Goal: Information Seeking & Learning: Learn about a topic

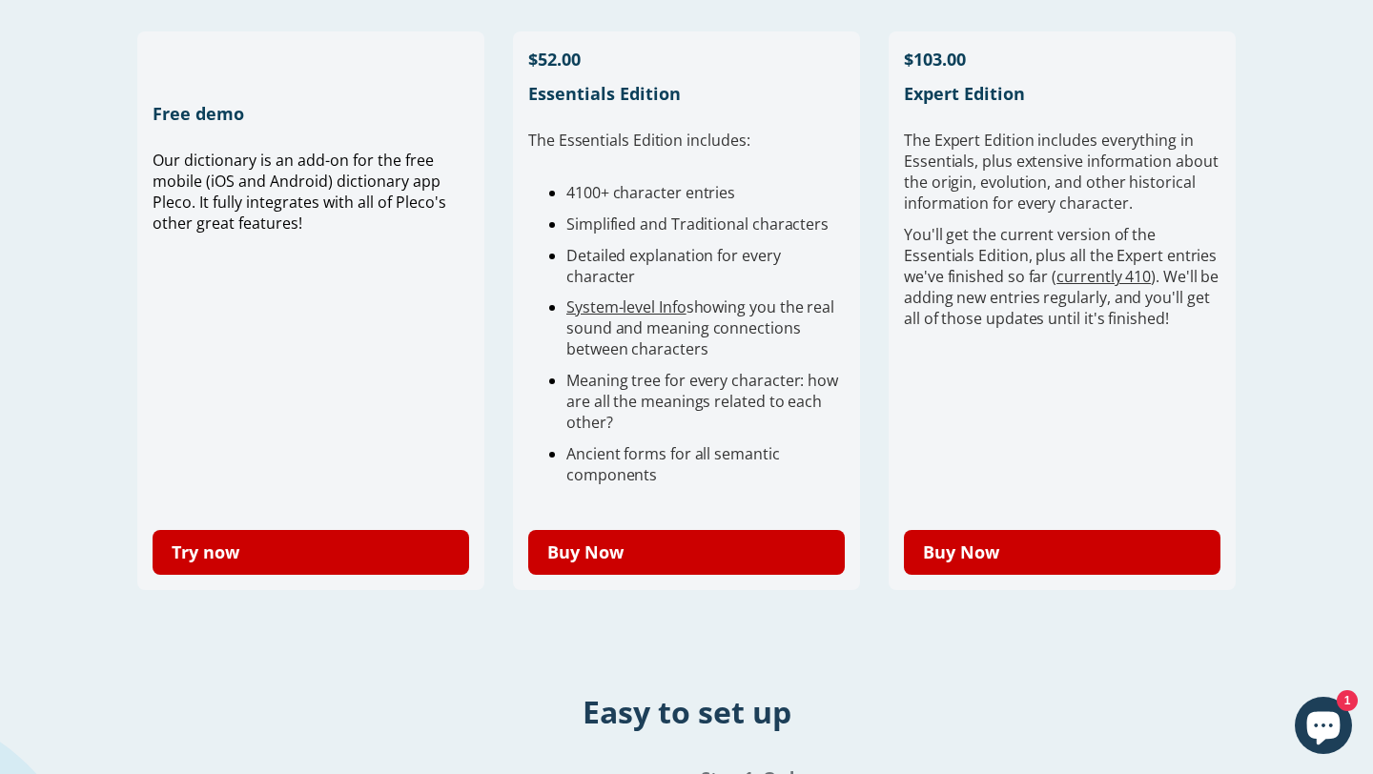
scroll to position [542, 0]
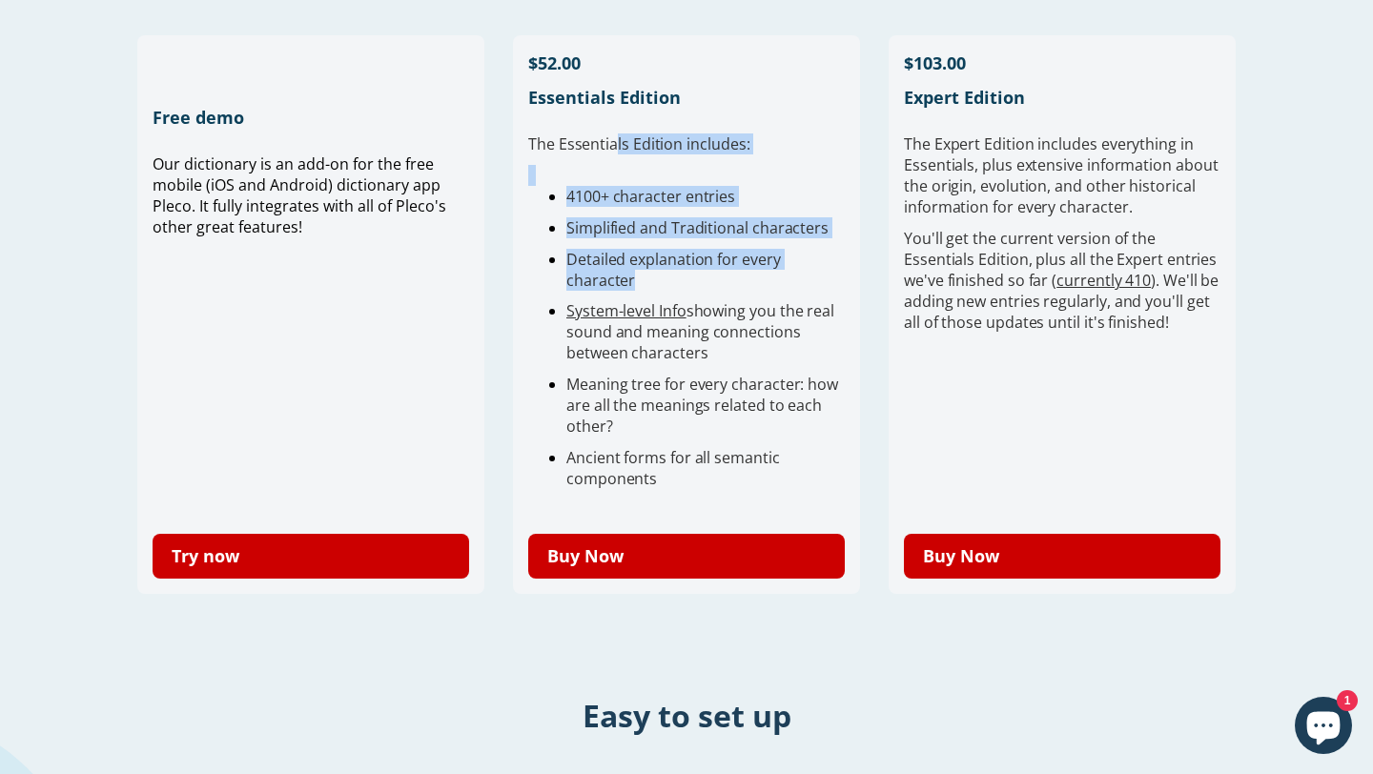
drag, startPoint x: 613, startPoint y: 145, endPoint x: 742, endPoint y: 298, distance: 199.6
click at [742, 298] on div "The Essentials Edition includes: 4100+ character entries Simplified and Traditi…" at bounding box center [686, 325] width 317 height 385
click at [742, 298] on ul "4100+ character entries Simplified and Traditional characters Detailed explanat…" at bounding box center [686, 337] width 317 height 303
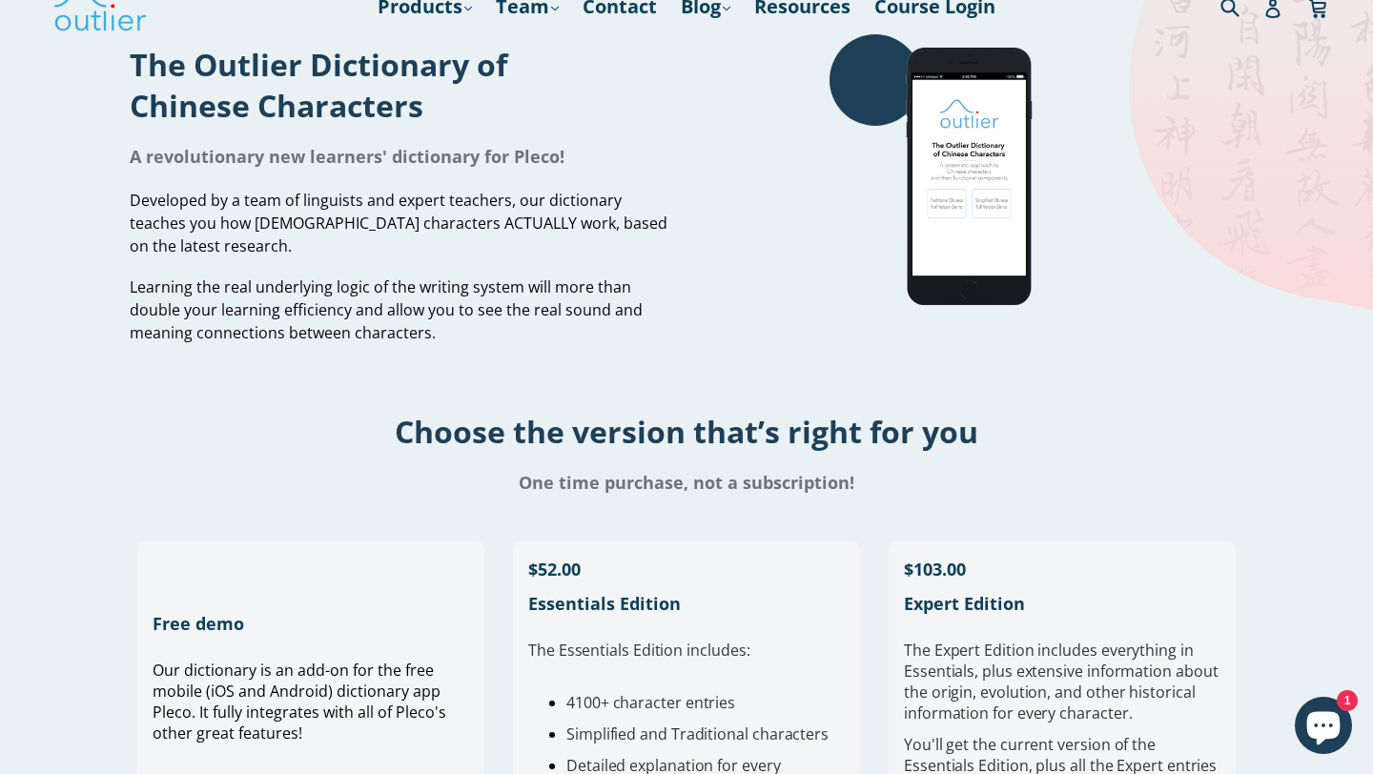
scroll to position [0, 0]
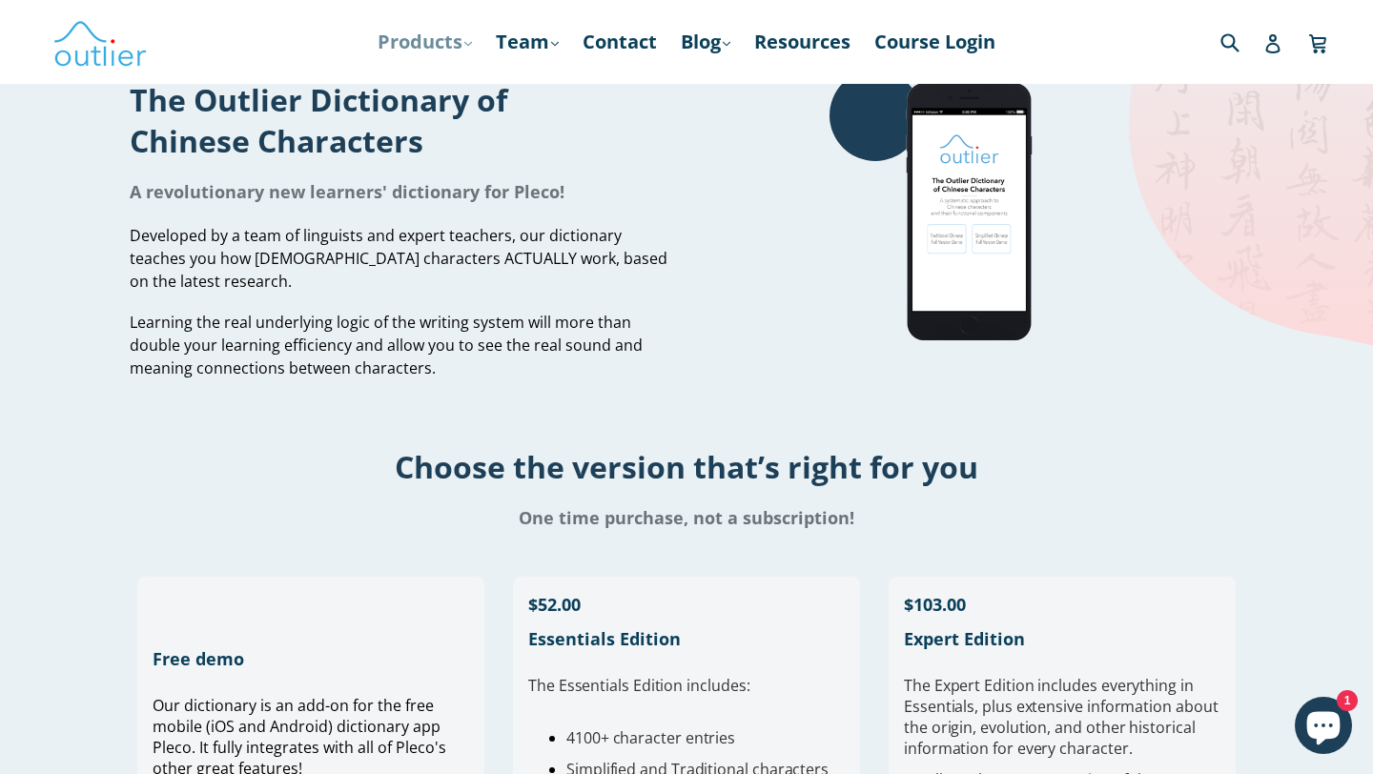
click at [431, 43] on link "Products .cls-1{fill:#231f20} expand" at bounding box center [424, 42] width 113 height 34
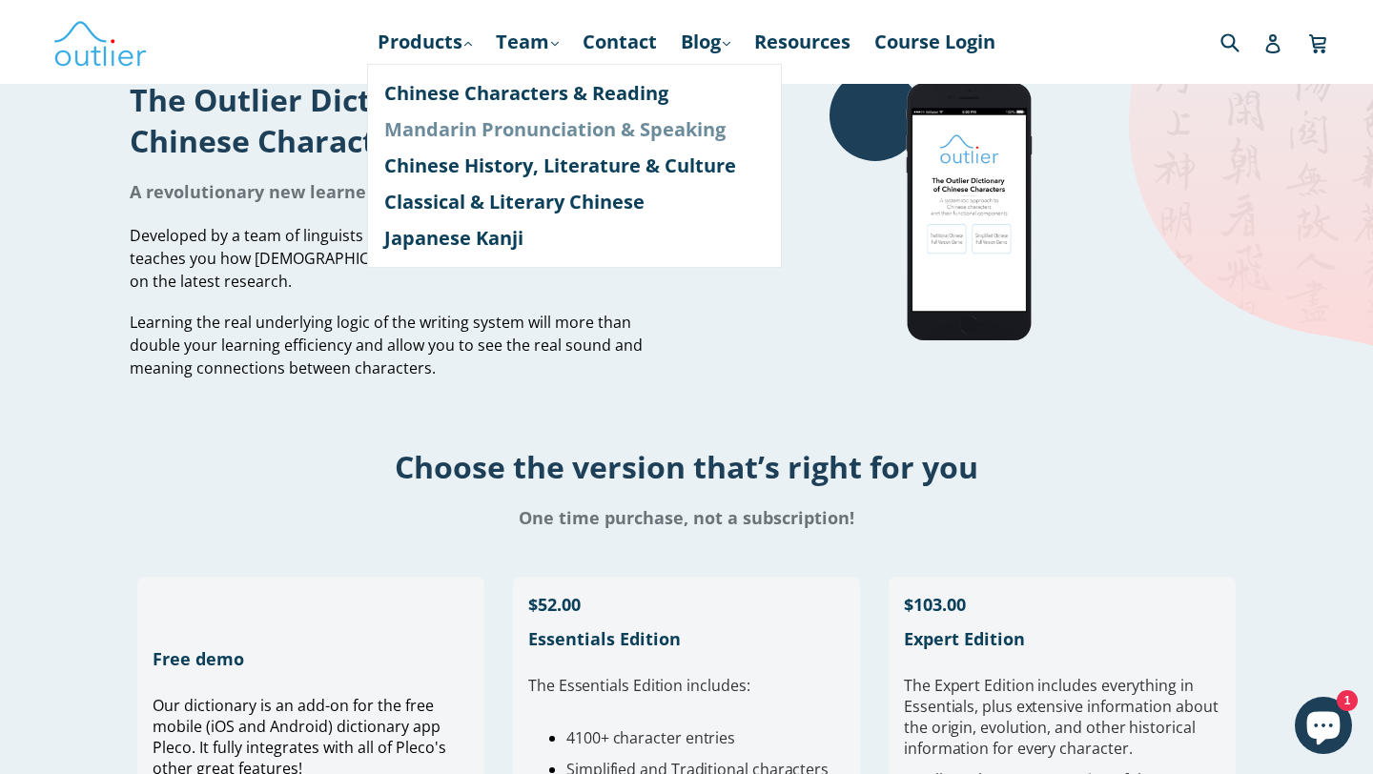
click at [473, 140] on link "Mandarin Pronunciation & Speaking" at bounding box center [574, 130] width 380 height 36
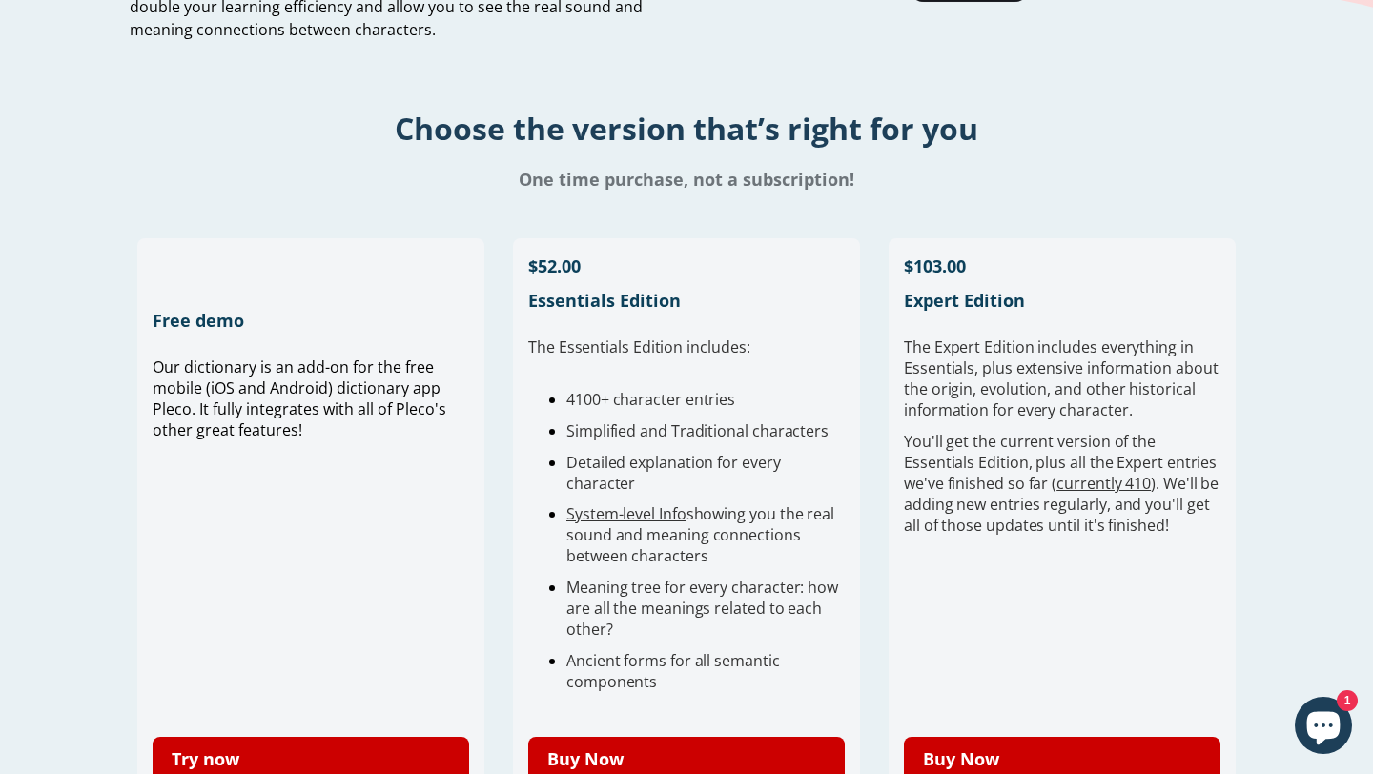
scroll to position [478, 0]
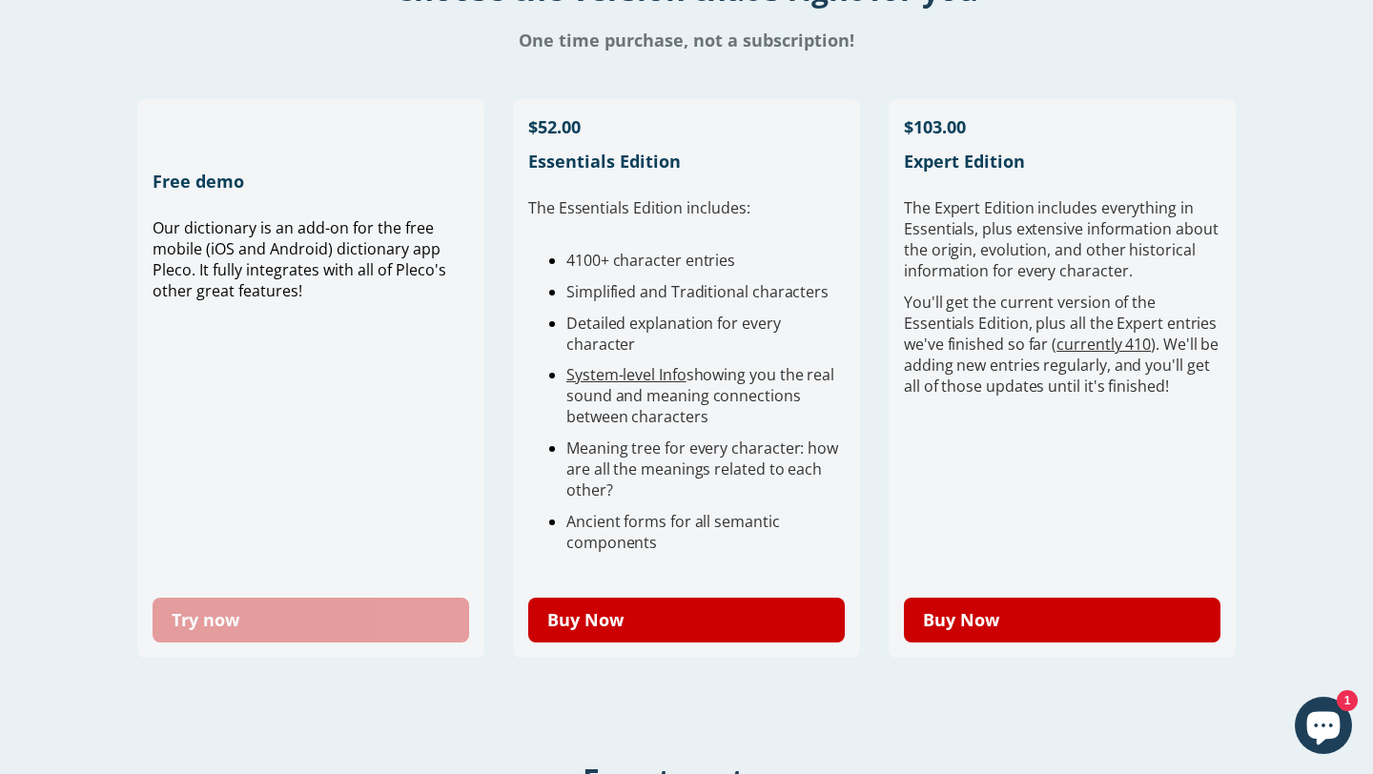
click at [289, 618] on link "Try now" at bounding box center [311, 620] width 317 height 45
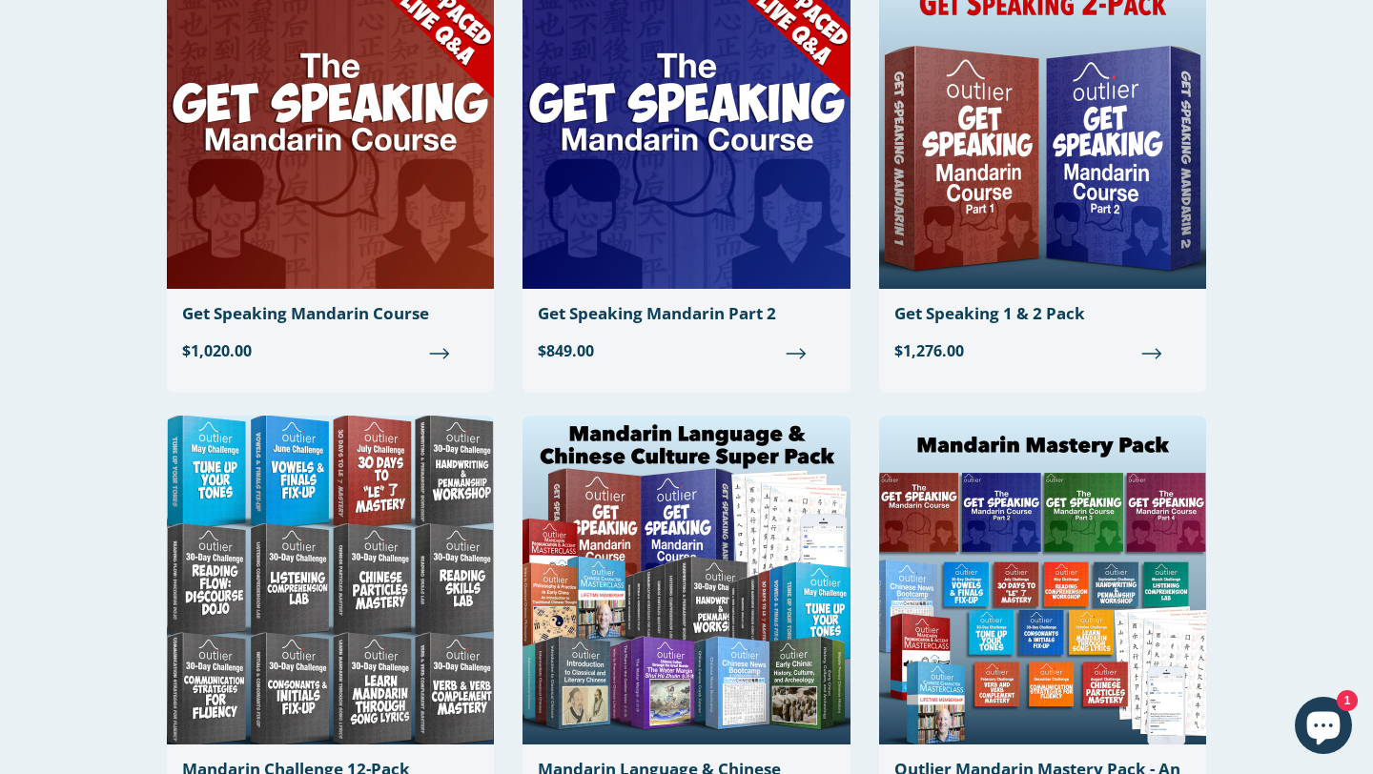
scroll to position [1221, 0]
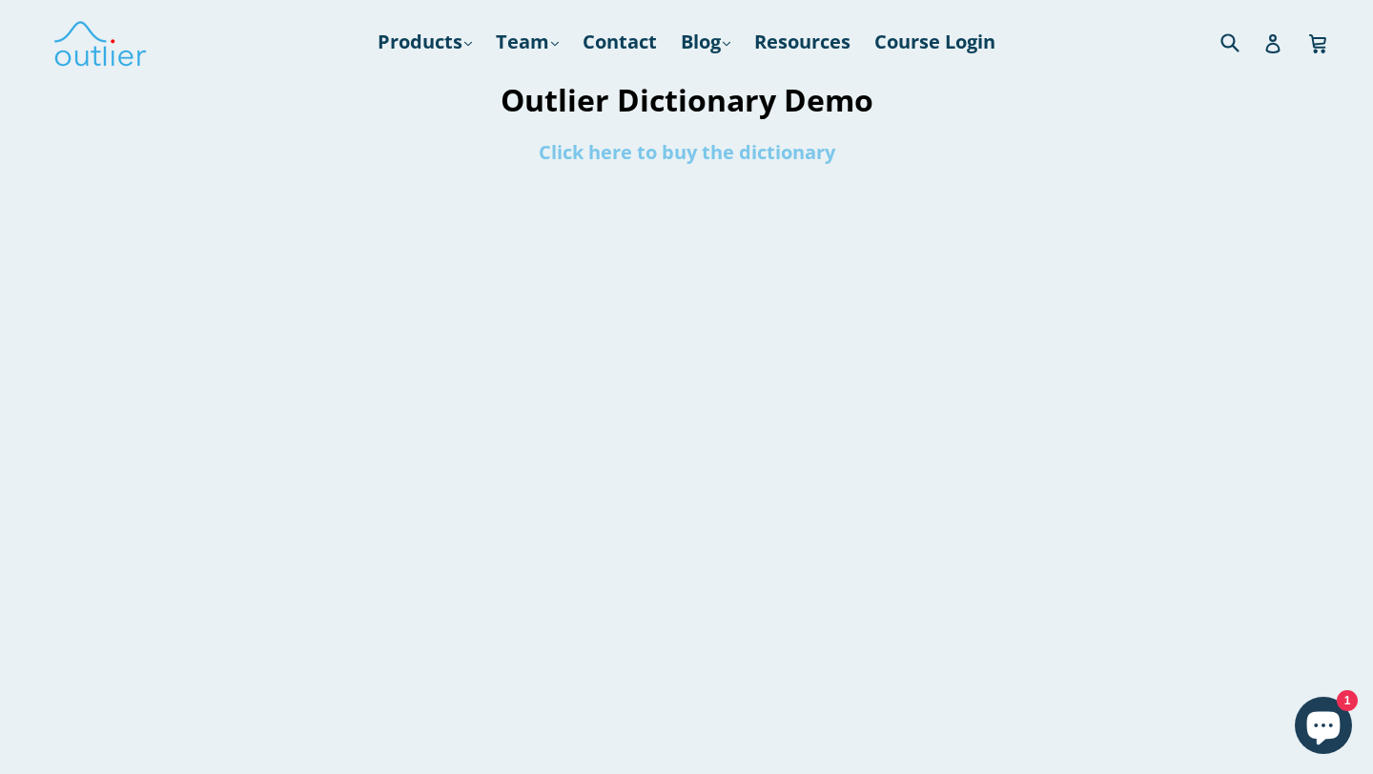
click at [781, 153] on link "Click here to buy the dictionary" at bounding box center [687, 152] width 297 height 26
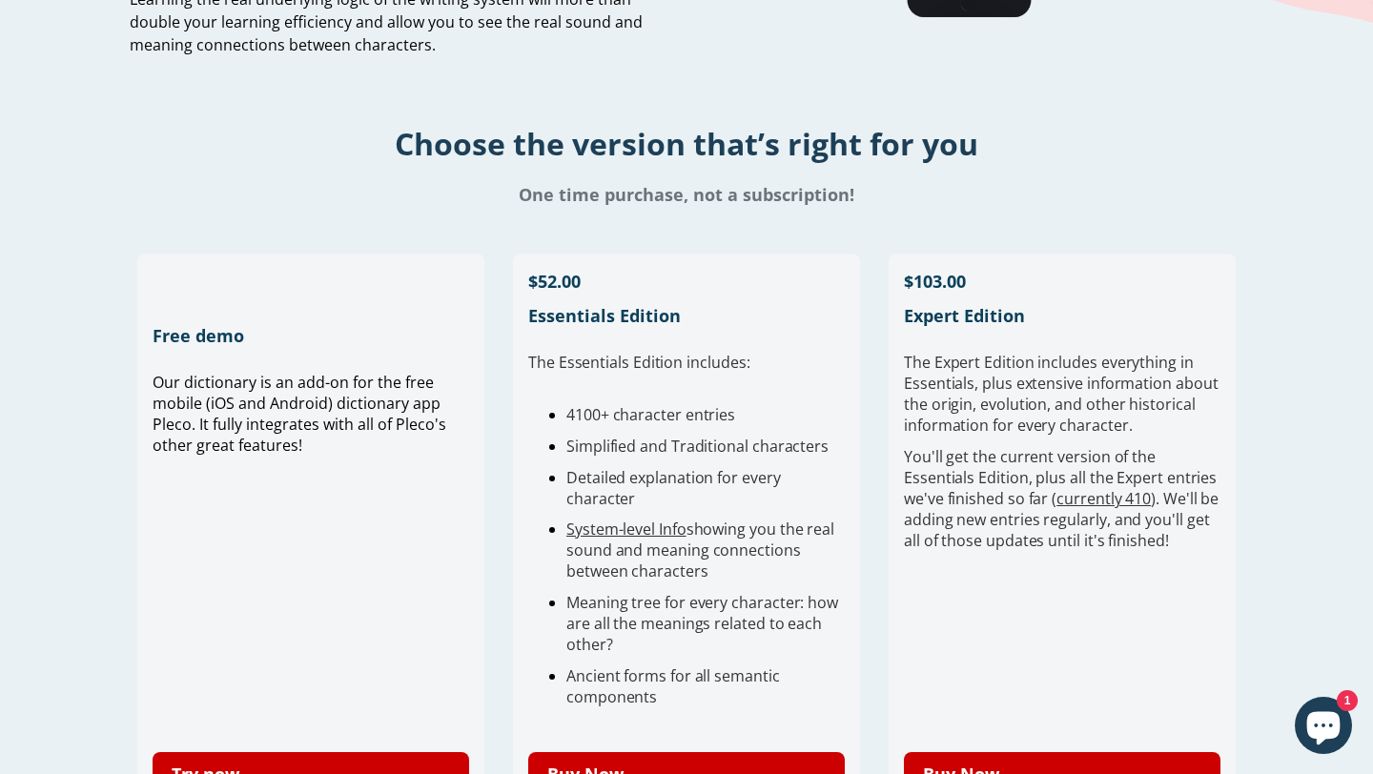
scroll to position [441, 0]
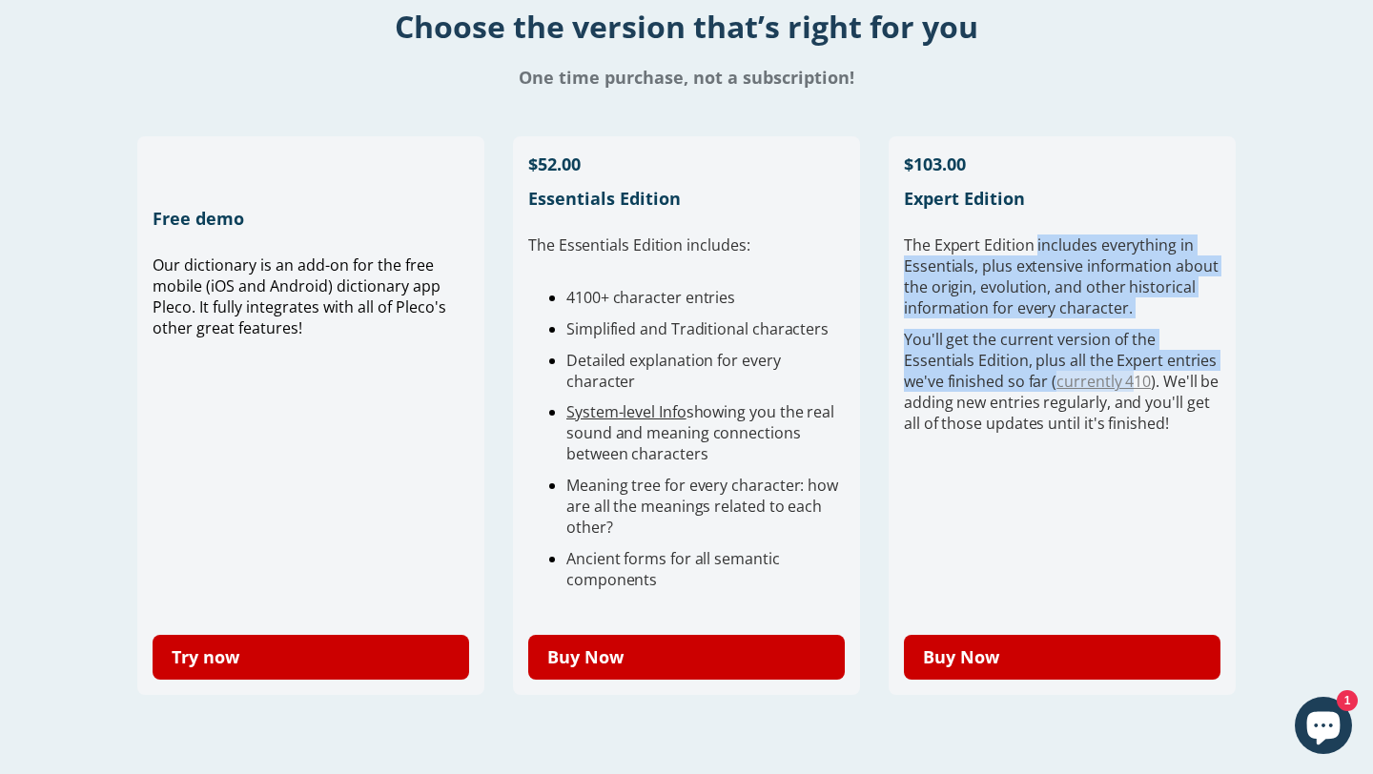
drag, startPoint x: 1035, startPoint y: 250, endPoint x: 1131, endPoint y: 379, distance: 160.8
click at [1131, 379] on div "The Expert Edition includes e verything in Essentials, plus extensive informati…" at bounding box center [1062, 350] width 317 height 230
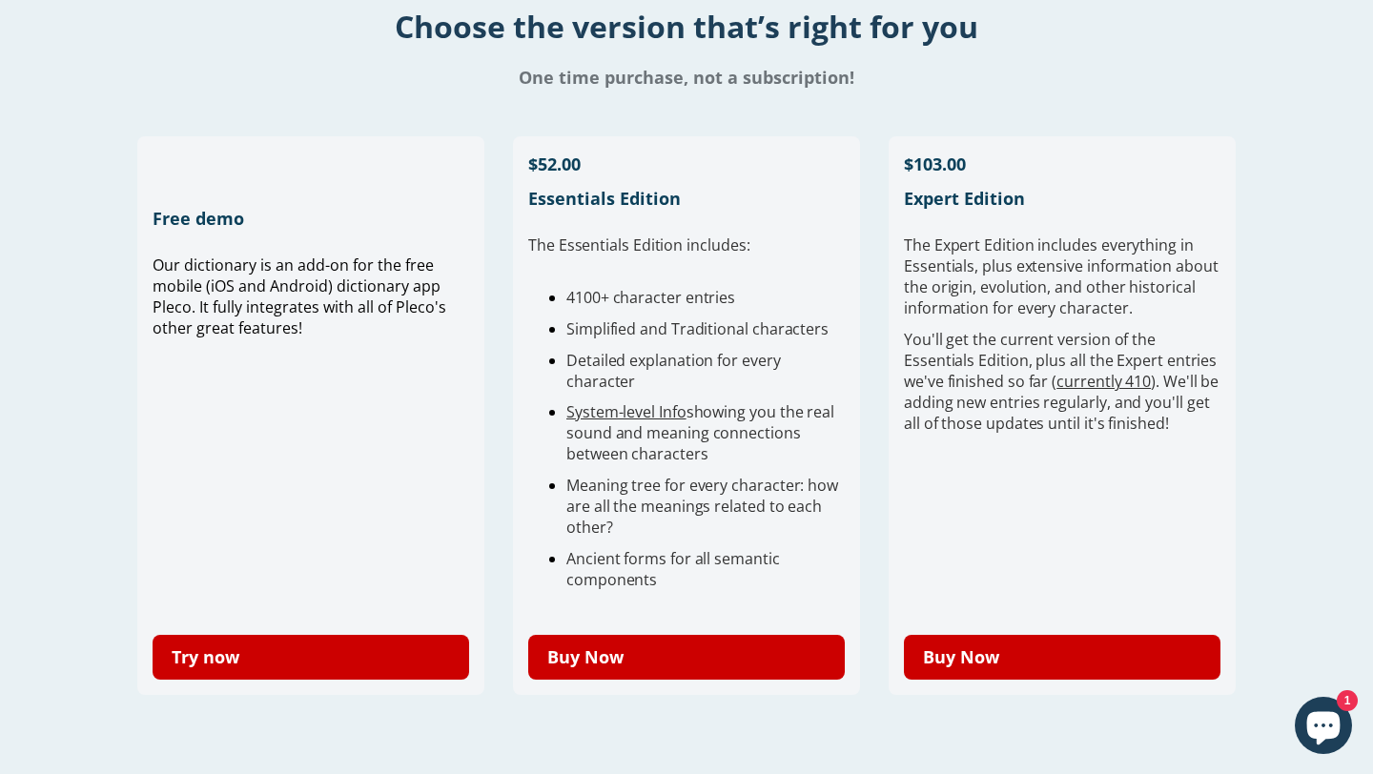
click at [1174, 419] on div "You'll get the current version of the Essentials Edition, plus all the Expert e…" at bounding box center [1062, 381] width 317 height 105
click at [1121, 386] on link "currently 410" at bounding box center [1104, 381] width 94 height 21
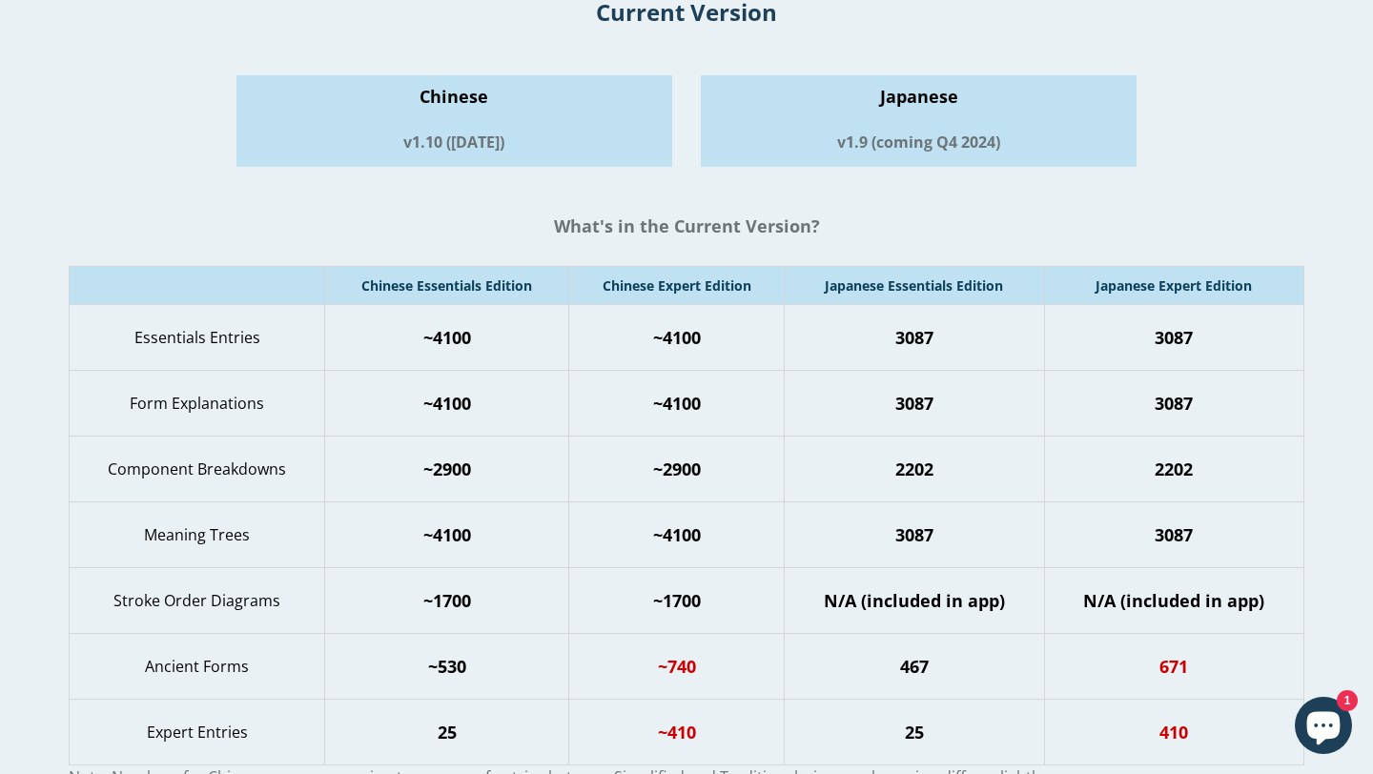
scroll to position [235, 0]
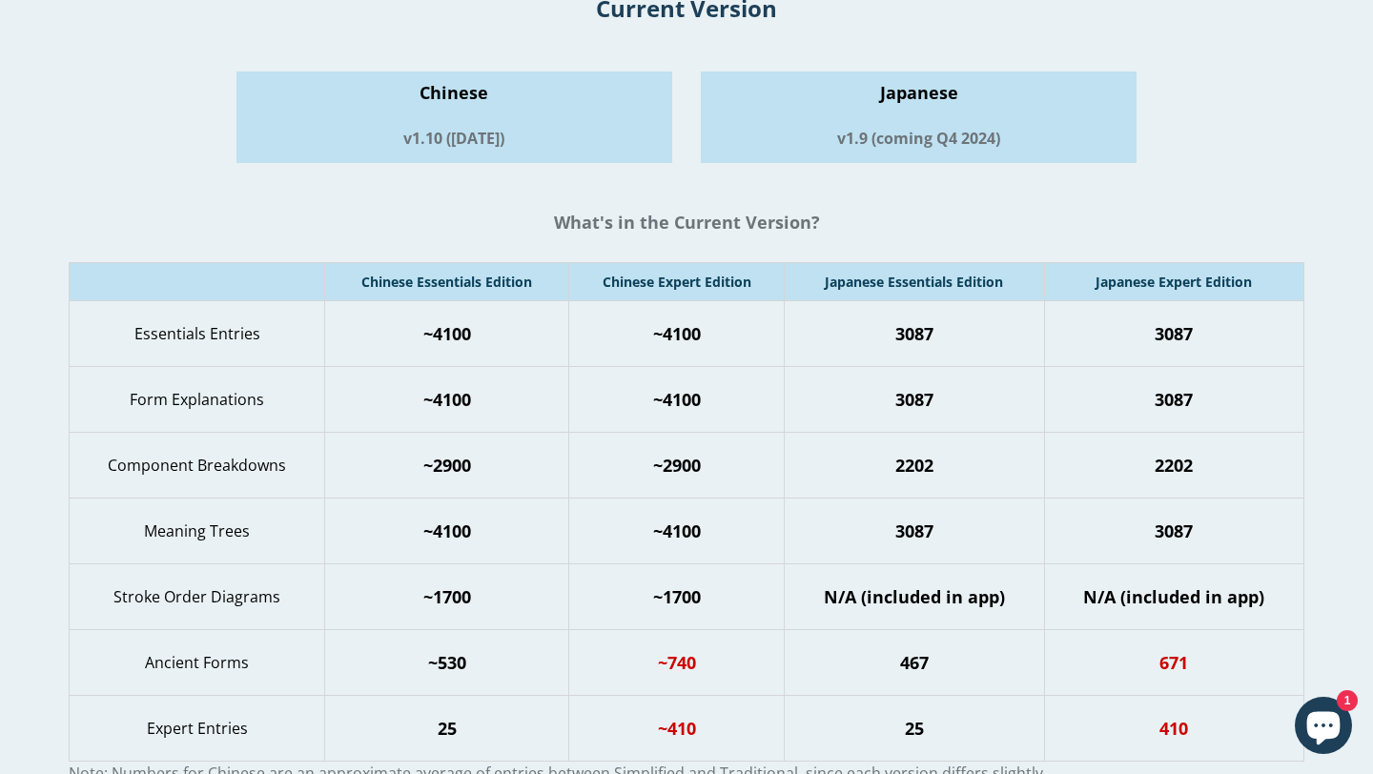
click at [524, 298] on td "Chinese Essentials Edition" at bounding box center [447, 282] width 244 height 38
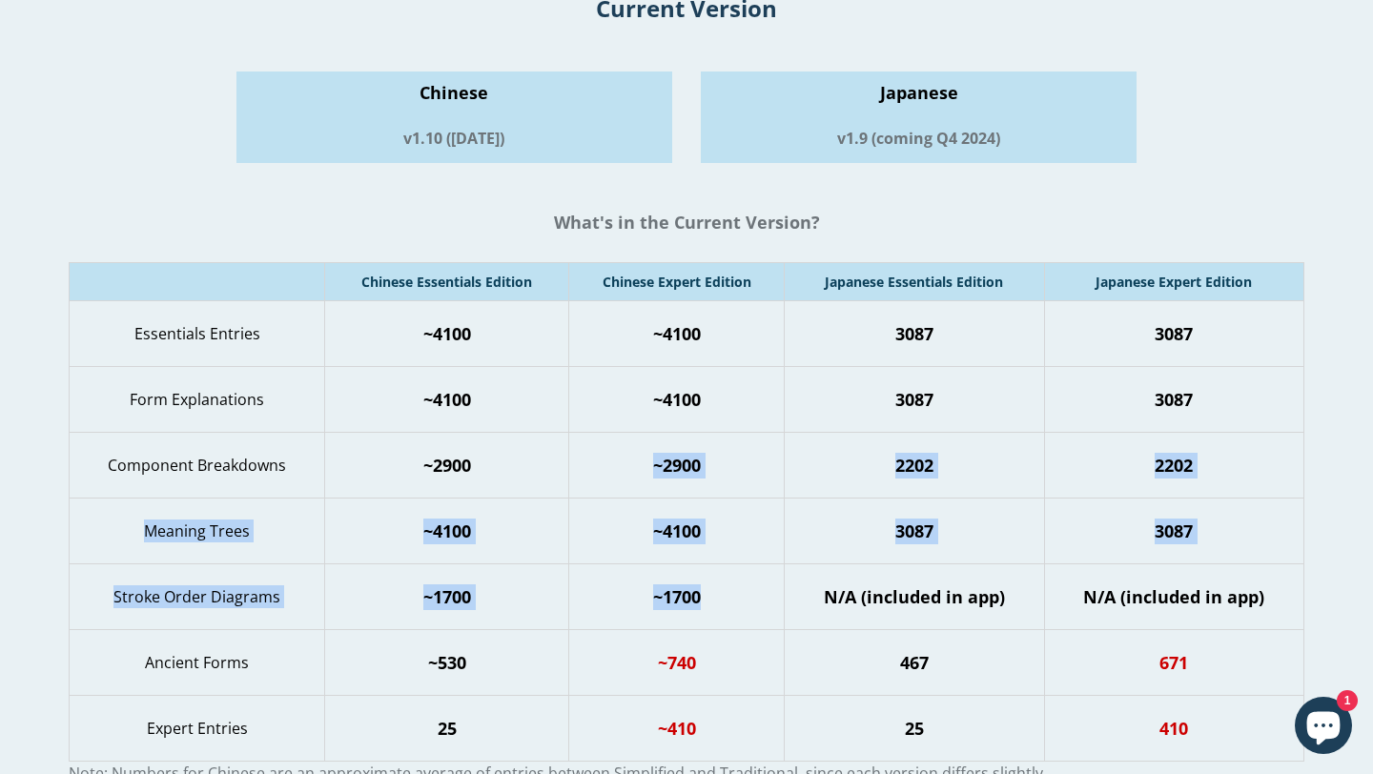
drag, startPoint x: 466, startPoint y: 453, endPoint x: 680, endPoint y: 611, distance: 265.8
click at [680, 611] on tbody "Essentials Entries ~4100 ~4100 3087 3087 Form Explanations ~4100 ~4100 3087 308…" at bounding box center [687, 531] width 1234 height 461
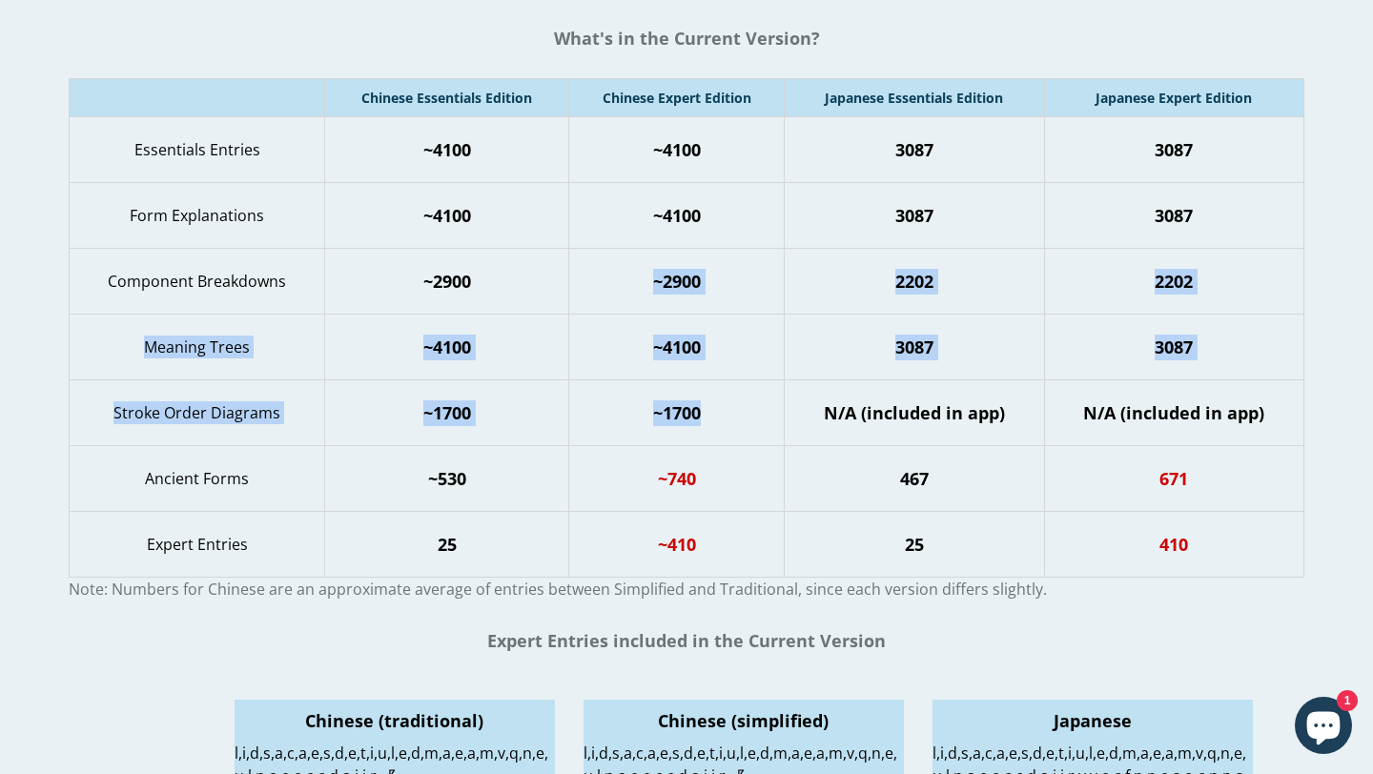
scroll to position [451, 0]
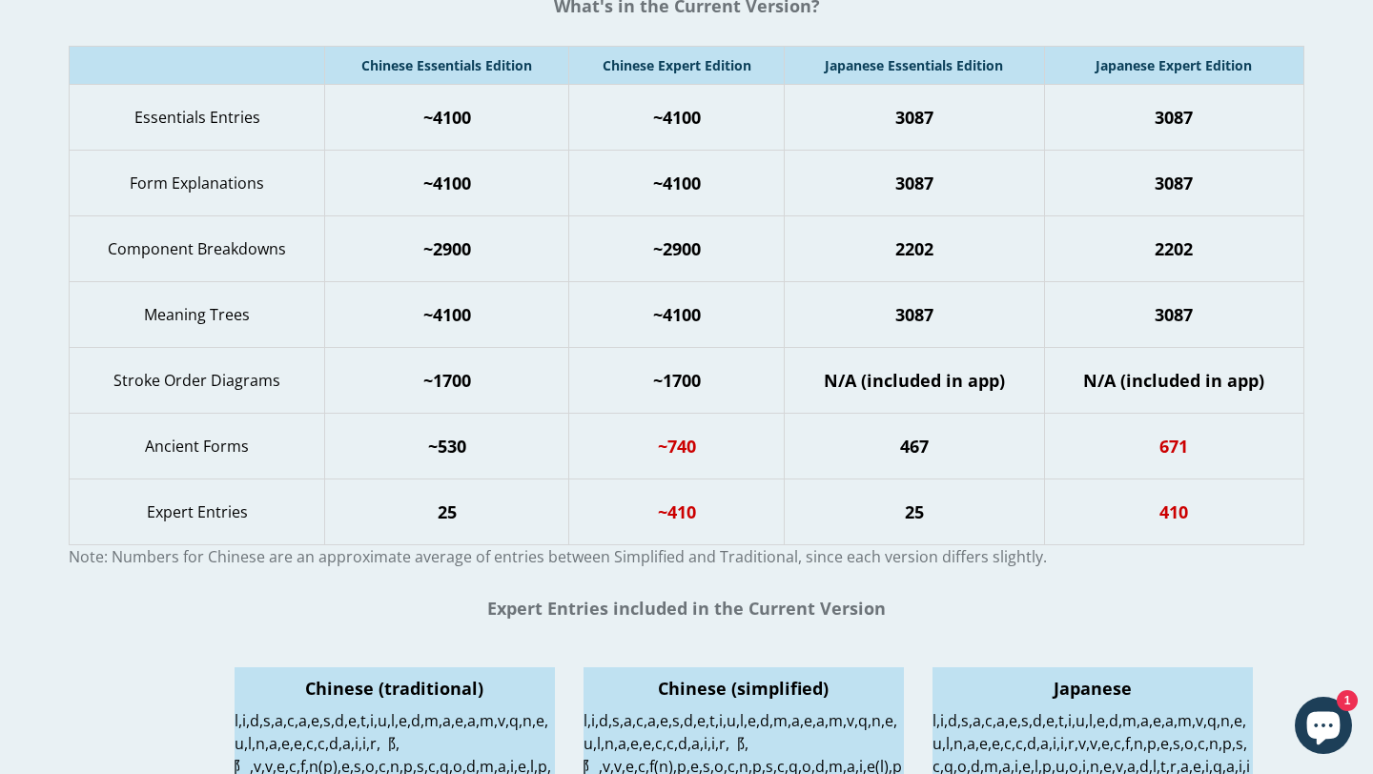
click at [605, 515] on p "~410" at bounding box center [676, 513] width 195 height 26
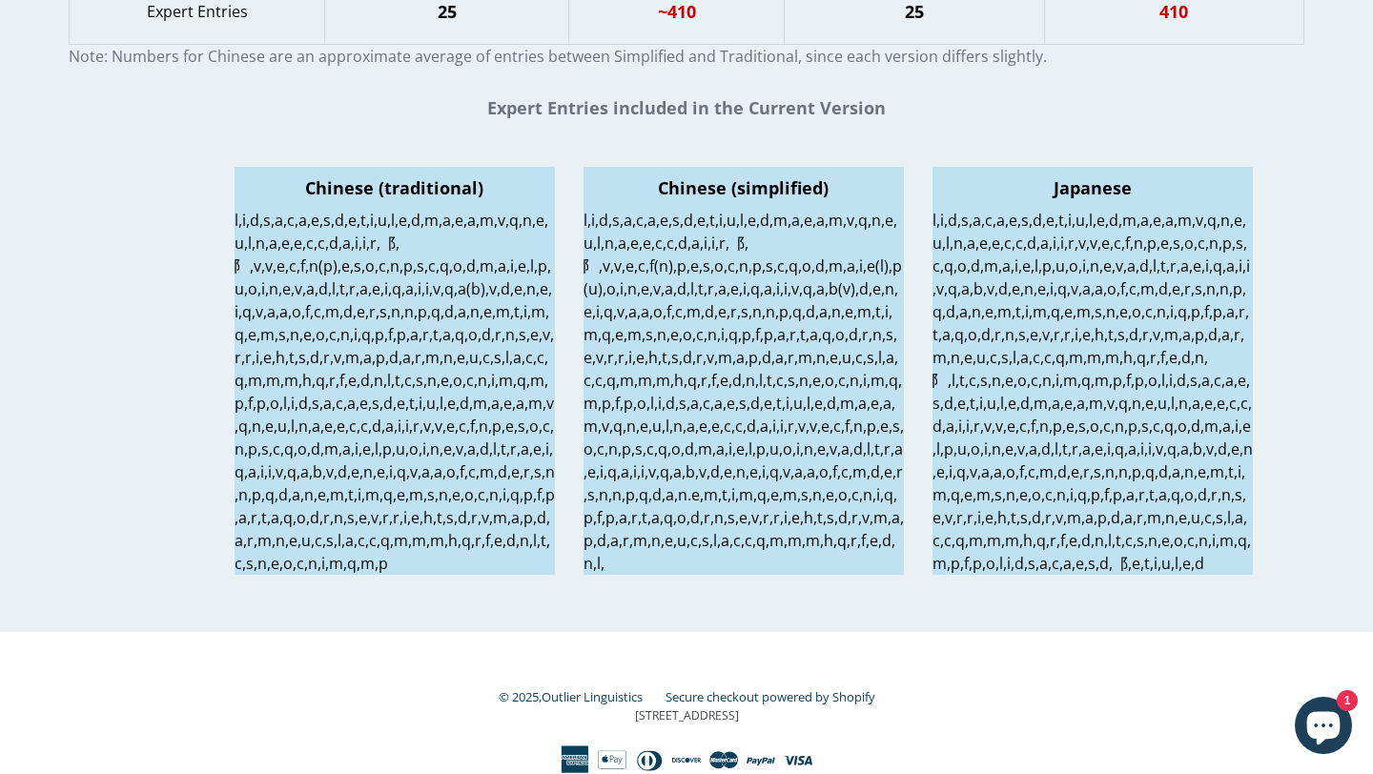
scroll to position [993, 0]
drag, startPoint x: 605, startPoint y: 176, endPoint x: 674, endPoint y: 190, distance: 69.9
click at [674, 209] on p at bounding box center [744, 392] width 320 height 366
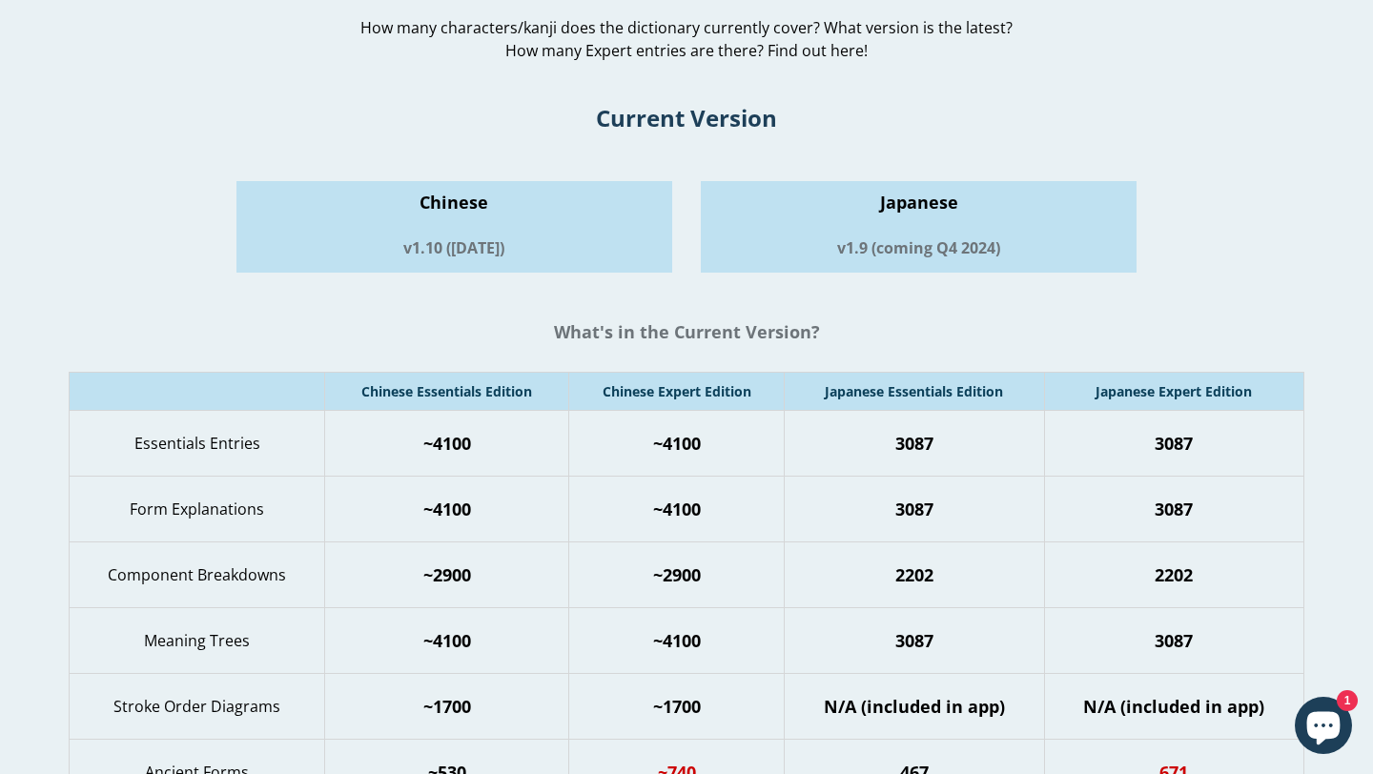
scroll to position [0, 0]
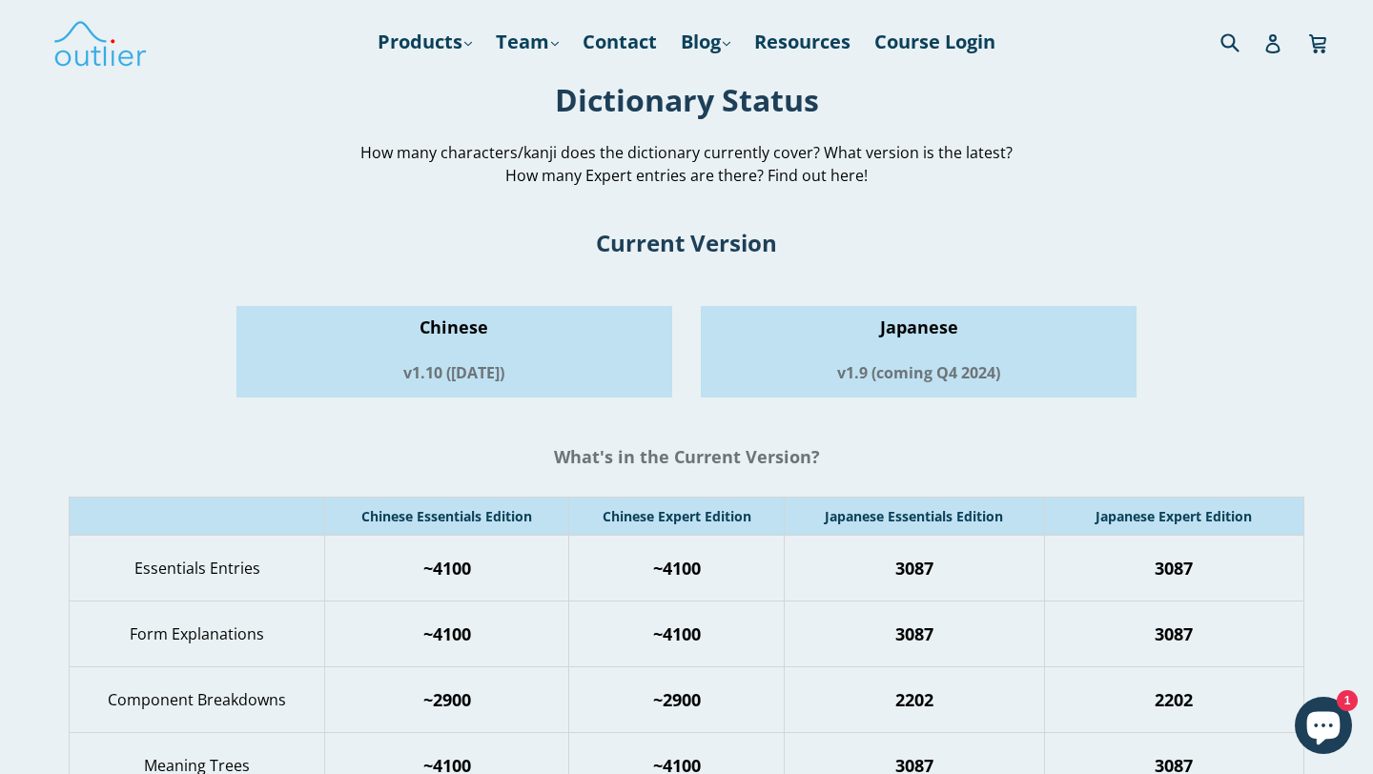
click at [442, 364] on h1 "v1.10 (Nov 2023)" at bounding box center [454, 373] width 436 height 31
click at [430, 318] on h1 "Chinese" at bounding box center [454, 327] width 436 height 23
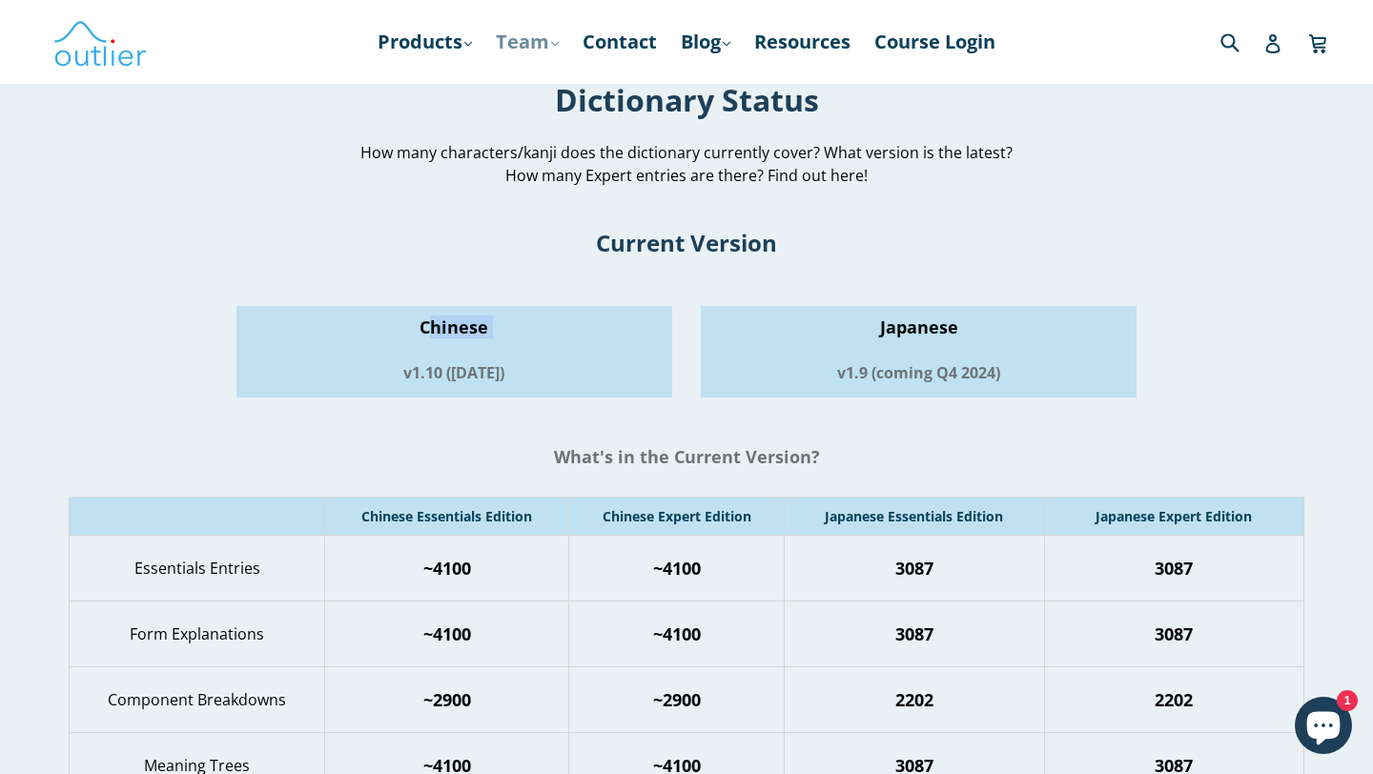
click at [514, 40] on link "Team .cls-1{fill:#231f20} expand" at bounding box center [527, 42] width 82 height 34
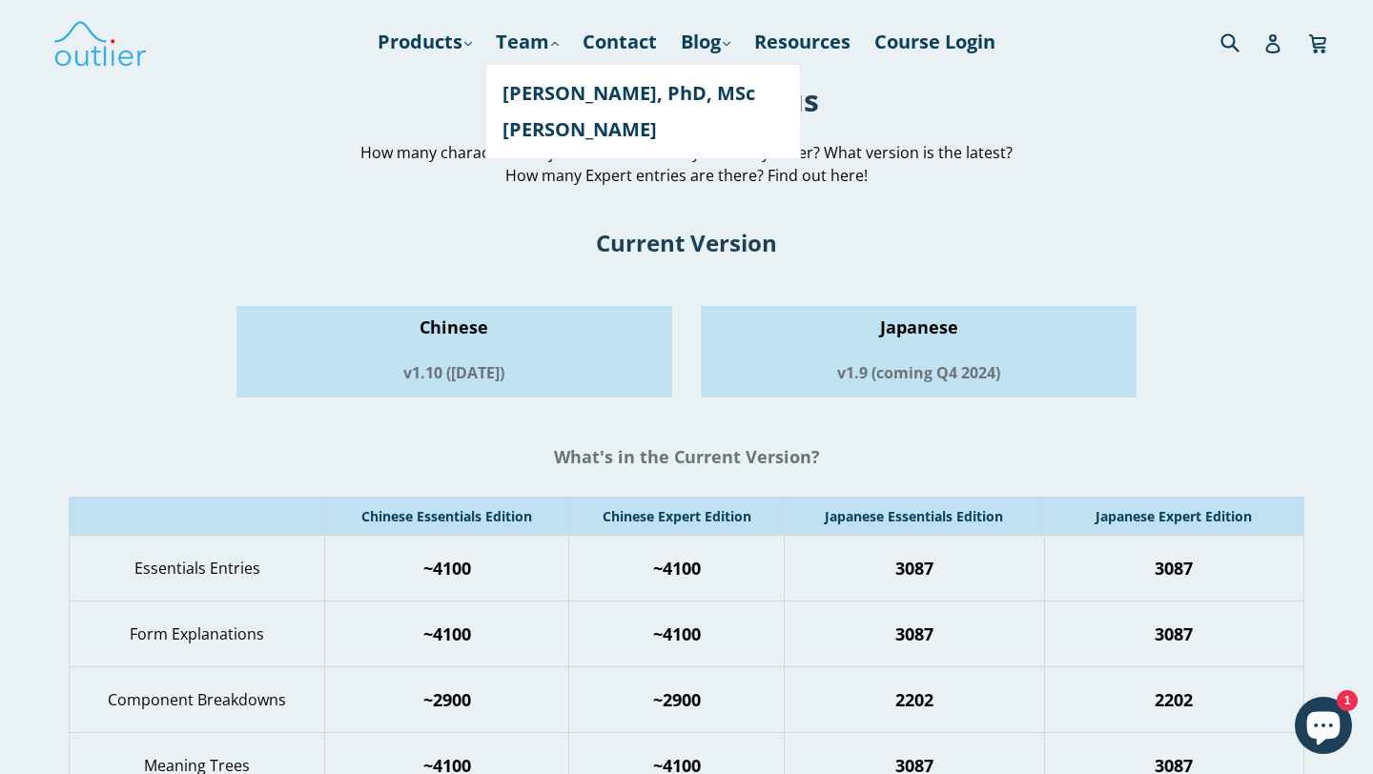
click at [342, 173] on div "How many characters/kanji does the dictionary currently cover? What version is …" at bounding box center [686, 164] width 1373 height 69
